Goal: Browse casually

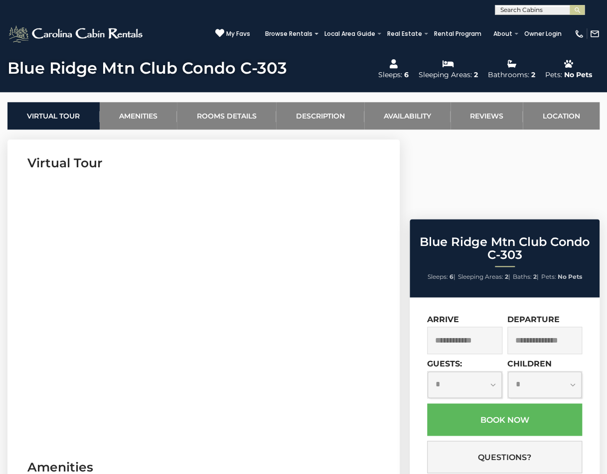
scroll to position [245, 0]
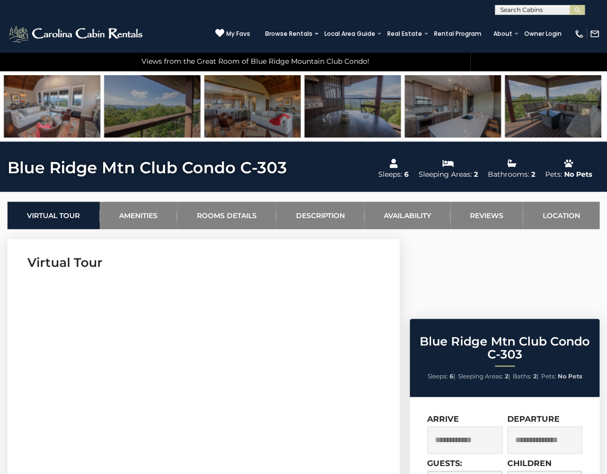
click at [343, 109] on img at bounding box center [352, 106] width 96 height 62
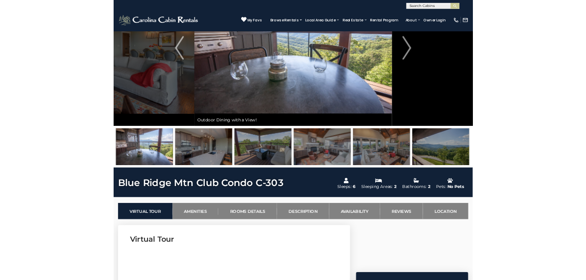
scroll to position [25, 0]
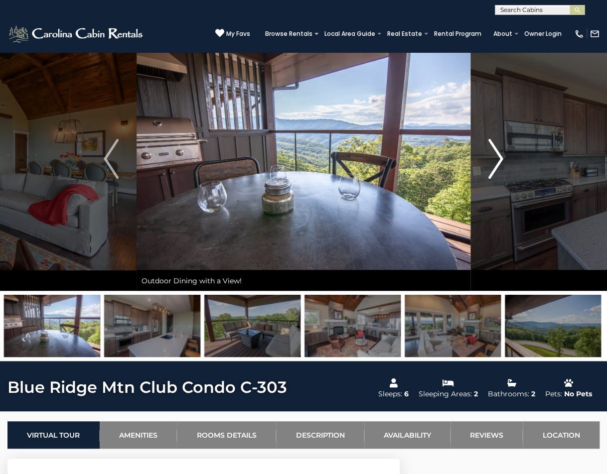
click at [492, 161] on img "Next" at bounding box center [495, 159] width 15 height 40
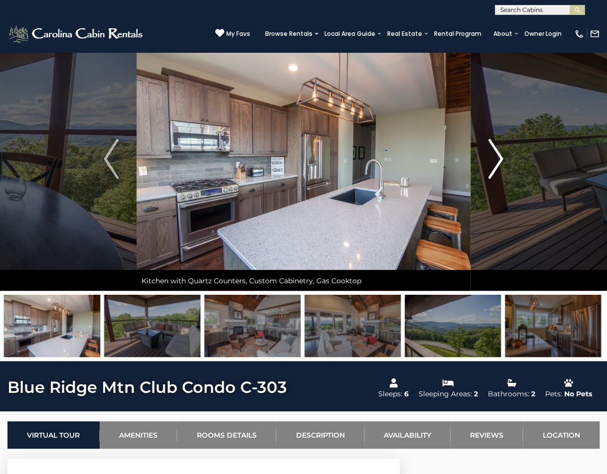
click at [492, 161] on img "Next" at bounding box center [495, 159] width 15 height 40
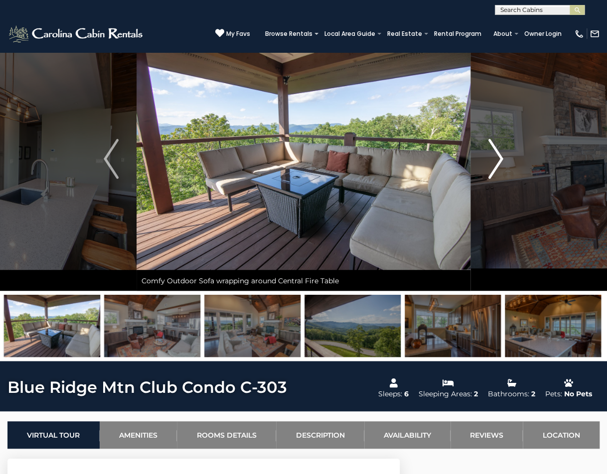
click at [492, 161] on img "Next" at bounding box center [495, 159] width 15 height 40
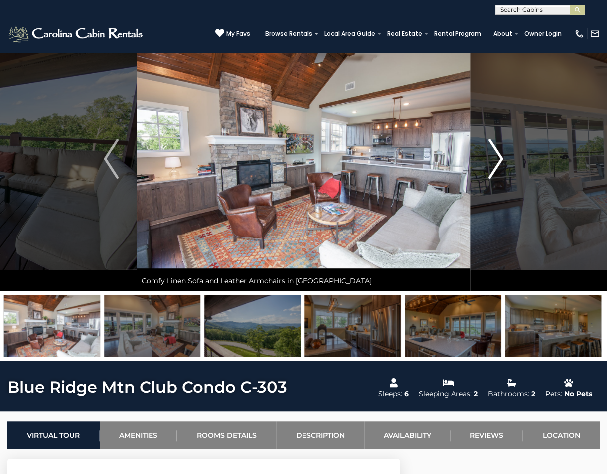
click at [492, 161] on img "Next" at bounding box center [495, 159] width 15 height 40
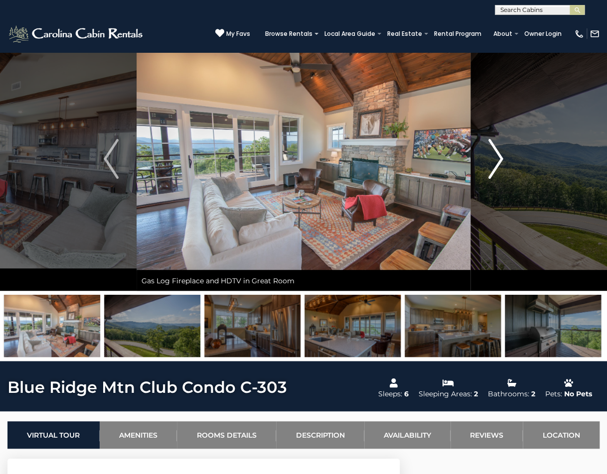
click at [492, 161] on img "Next" at bounding box center [495, 159] width 15 height 40
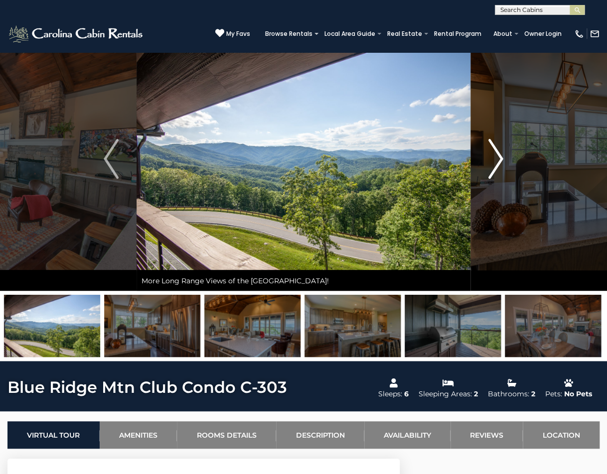
click at [492, 161] on img "Next" at bounding box center [495, 159] width 15 height 40
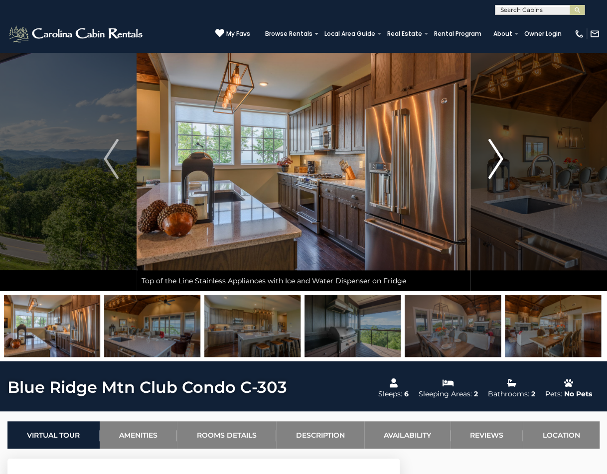
click at [492, 161] on img "Next" at bounding box center [495, 159] width 15 height 40
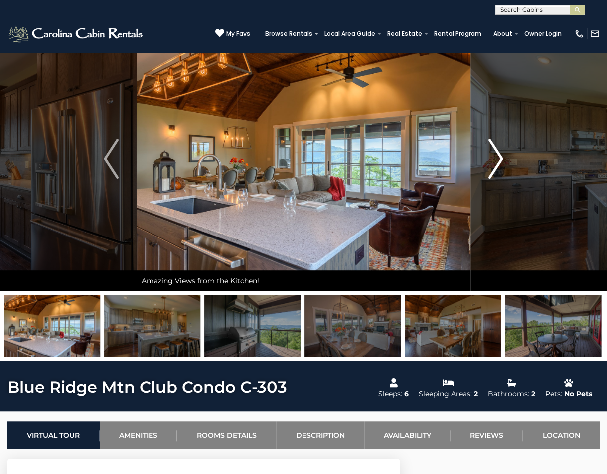
click at [492, 161] on img "Next" at bounding box center [495, 159] width 15 height 40
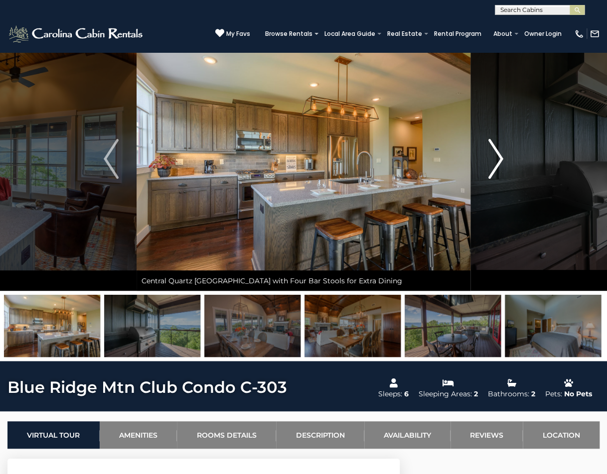
click at [492, 161] on img "Next" at bounding box center [495, 159] width 15 height 40
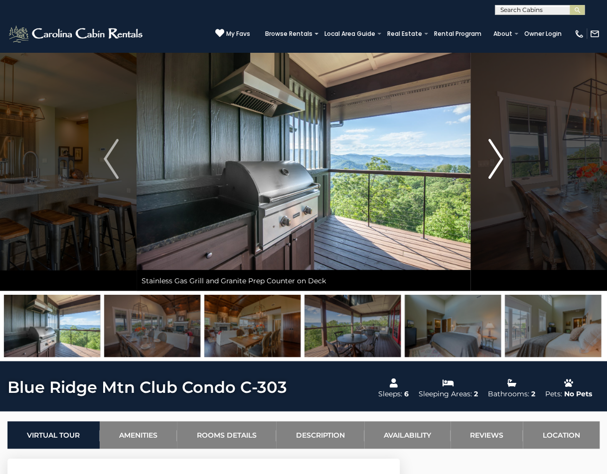
click at [492, 161] on img "Next" at bounding box center [495, 159] width 15 height 40
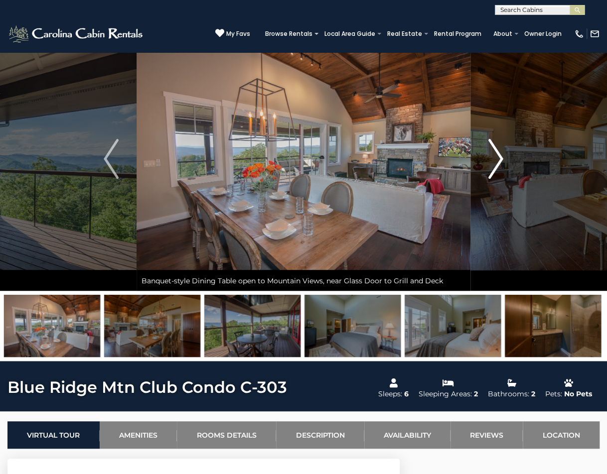
click at [492, 161] on img "Next" at bounding box center [495, 159] width 15 height 40
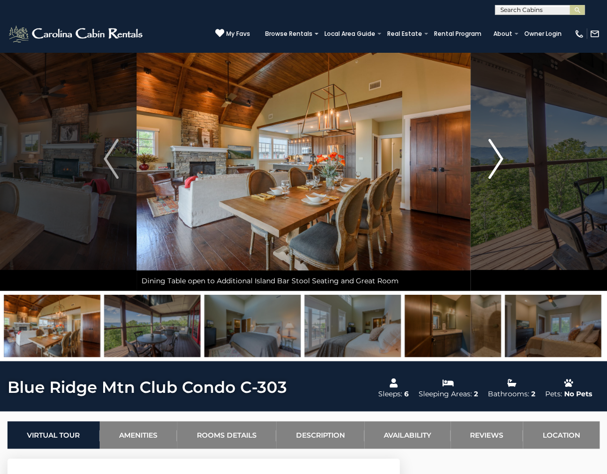
click at [492, 161] on img "Next" at bounding box center [495, 159] width 15 height 40
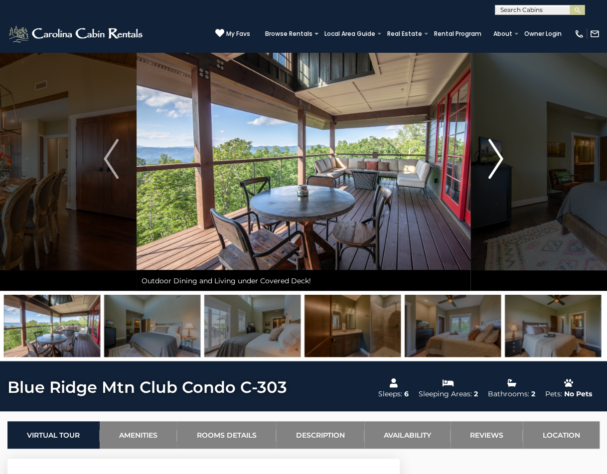
click at [492, 161] on img "Next" at bounding box center [495, 159] width 15 height 40
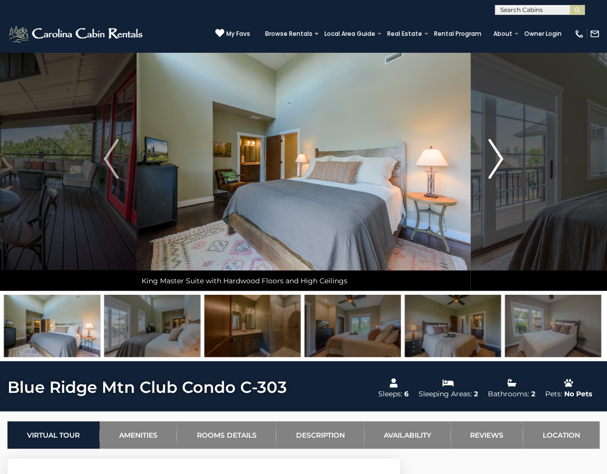
click at [492, 161] on img "Next" at bounding box center [495, 159] width 15 height 40
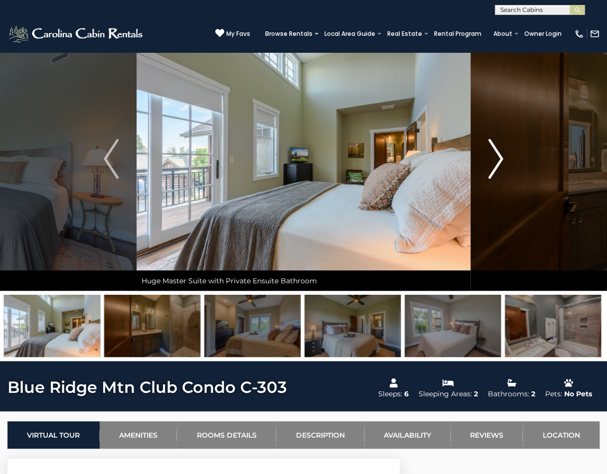
click at [492, 161] on img "Next" at bounding box center [495, 159] width 15 height 40
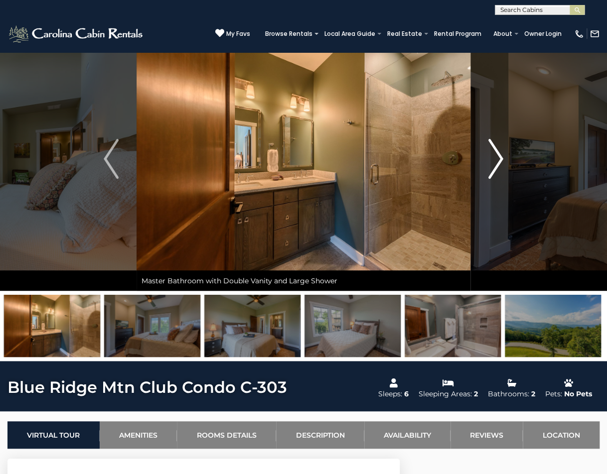
click at [492, 161] on img "Next" at bounding box center [495, 159] width 15 height 40
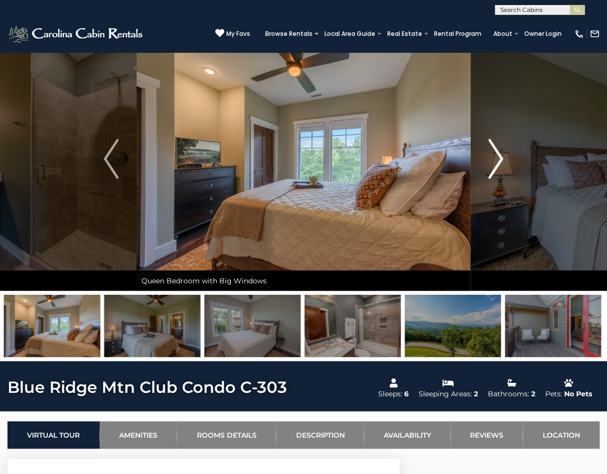
click at [492, 161] on img "Next" at bounding box center [495, 159] width 15 height 40
